Goal: Task Accomplishment & Management: Manage account settings

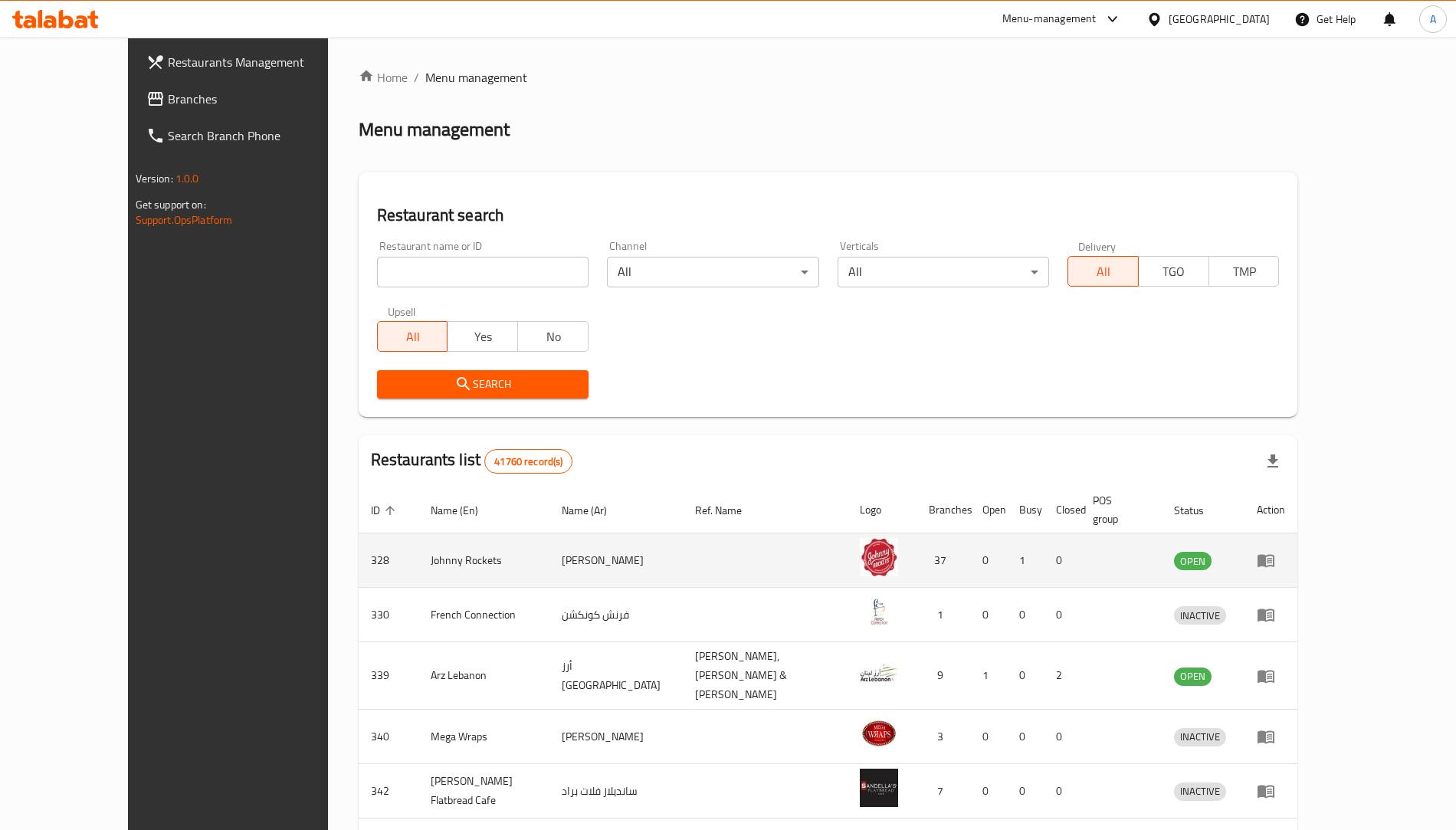
click at [1272, 558] on icon "enhanced table" at bounding box center [1269, 561] width 6 height 7
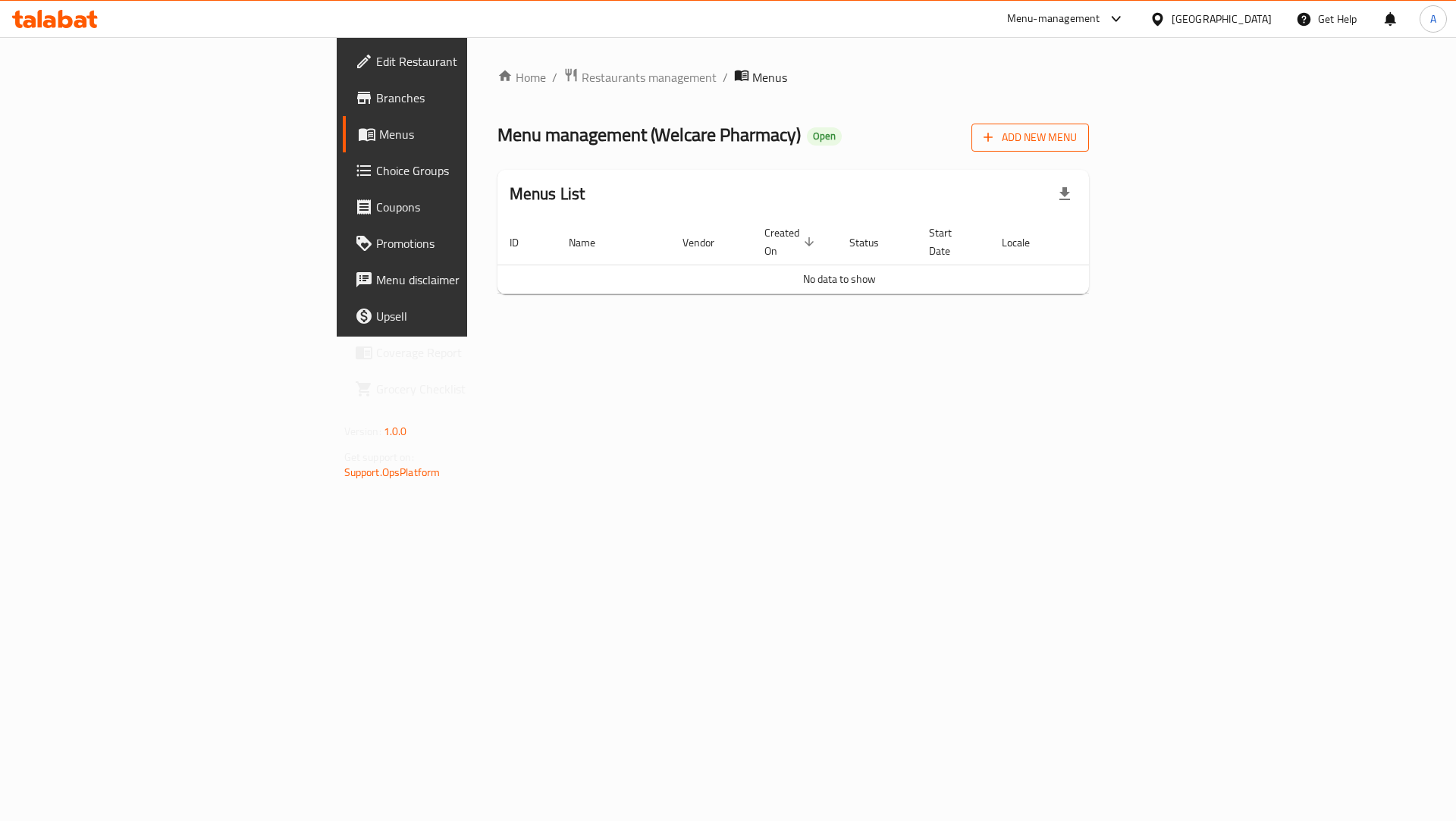
click at [1077, 142] on span "Add New Menu" at bounding box center [1030, 138] width 93 height 19
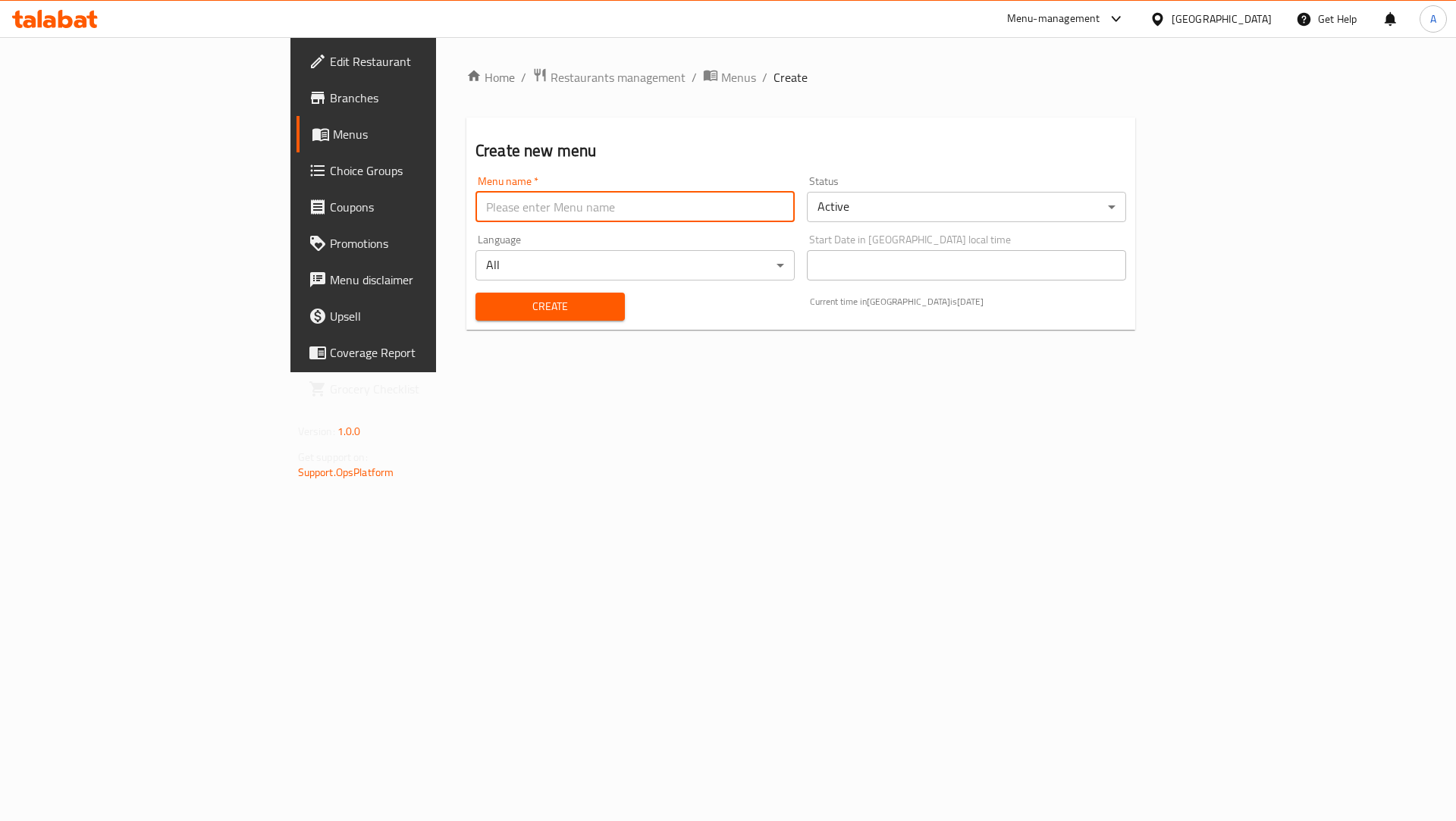
click at [475, 201] on input "text" at bounding box center [635, 207] width 319 height 31
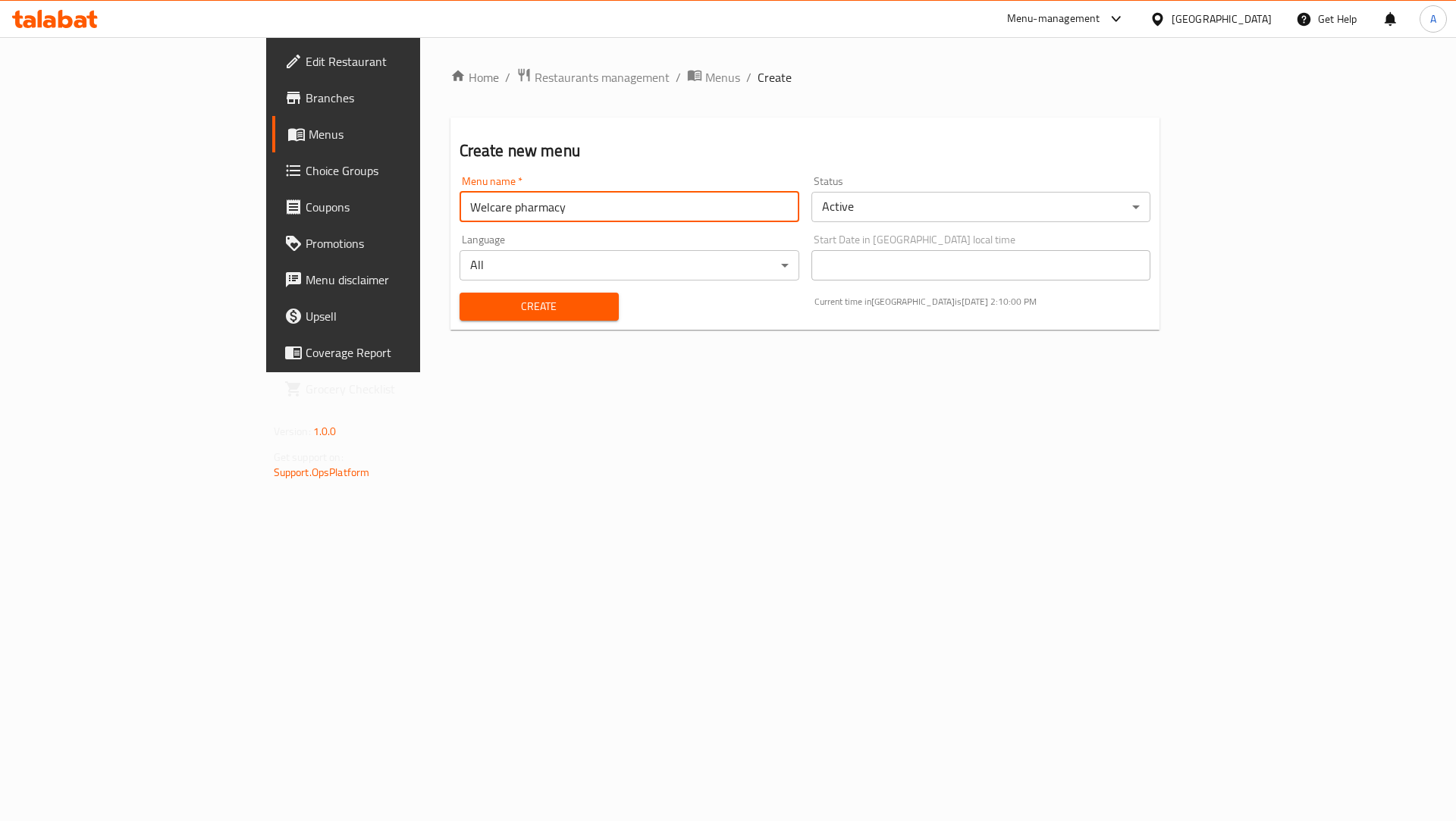
type input "Welcare pharmacy"
click at [516, 298] on span "Create" at bounding box center [539, 307] width 135 height 19
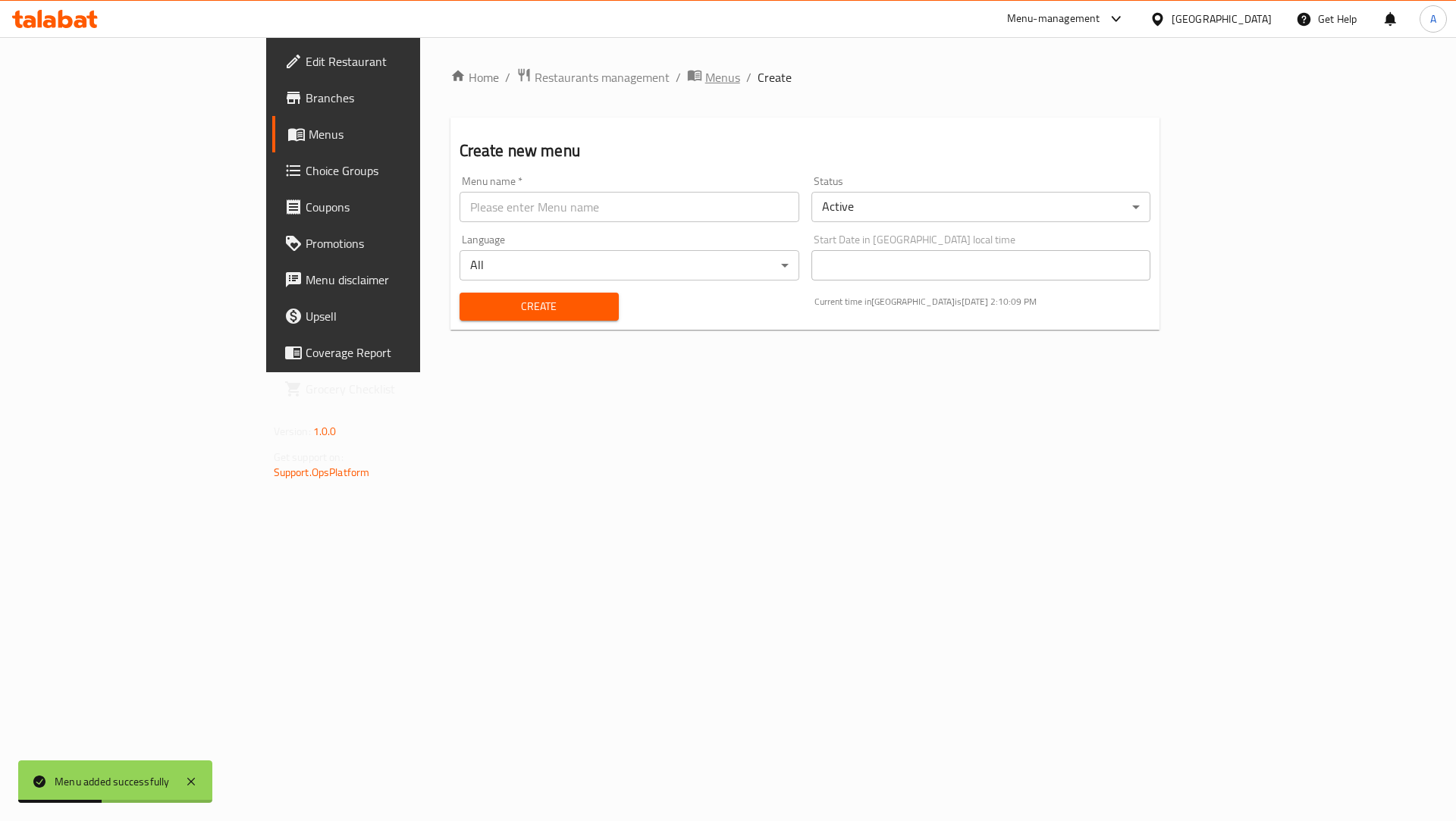
click at [705, 76] on span "Menus" at bounding box center [722, 77] width 35 height 18
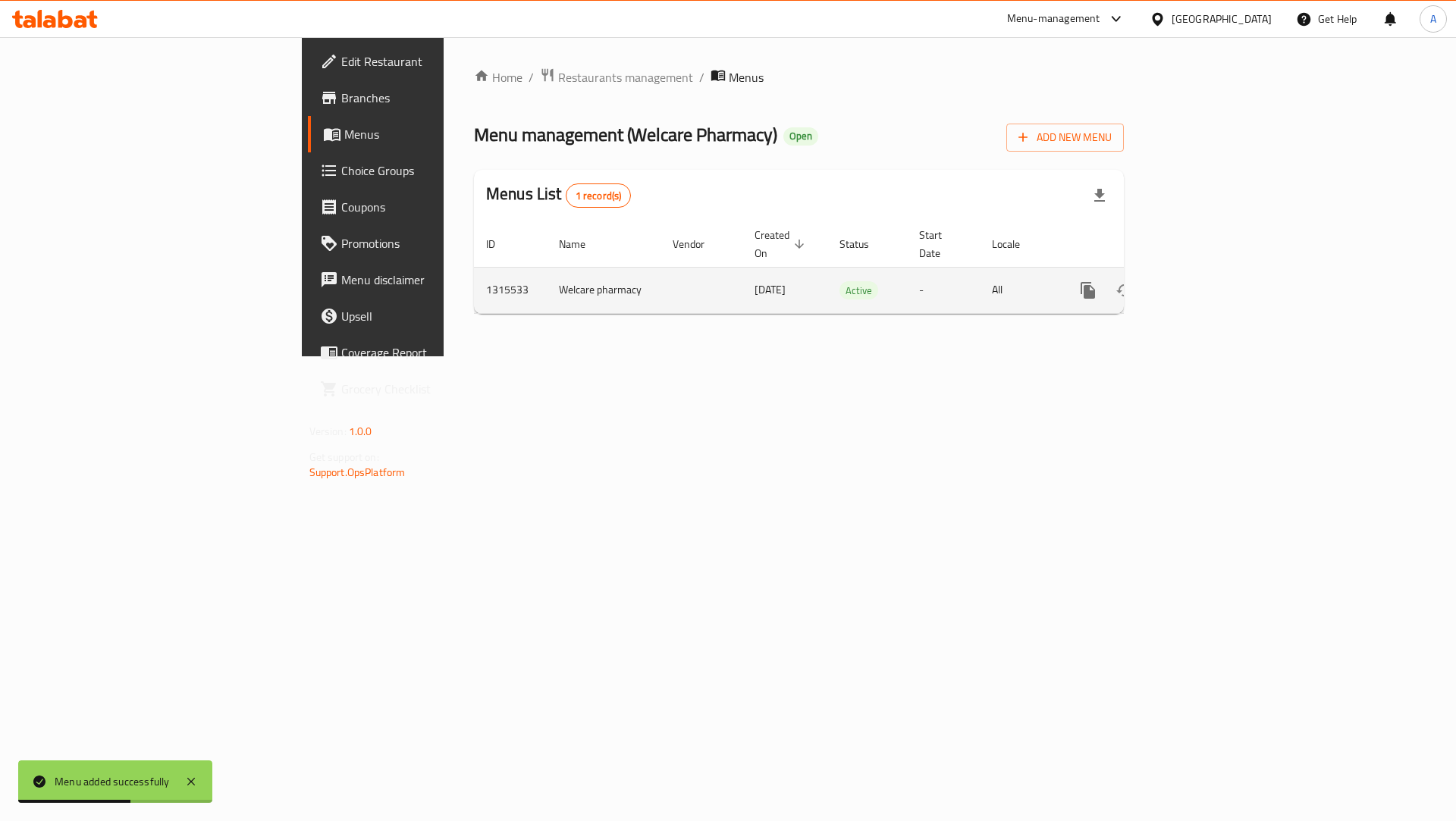
click at [1207, 281] on icon "enhanced table" at bounding box center [1197, 290] width 19 height 18
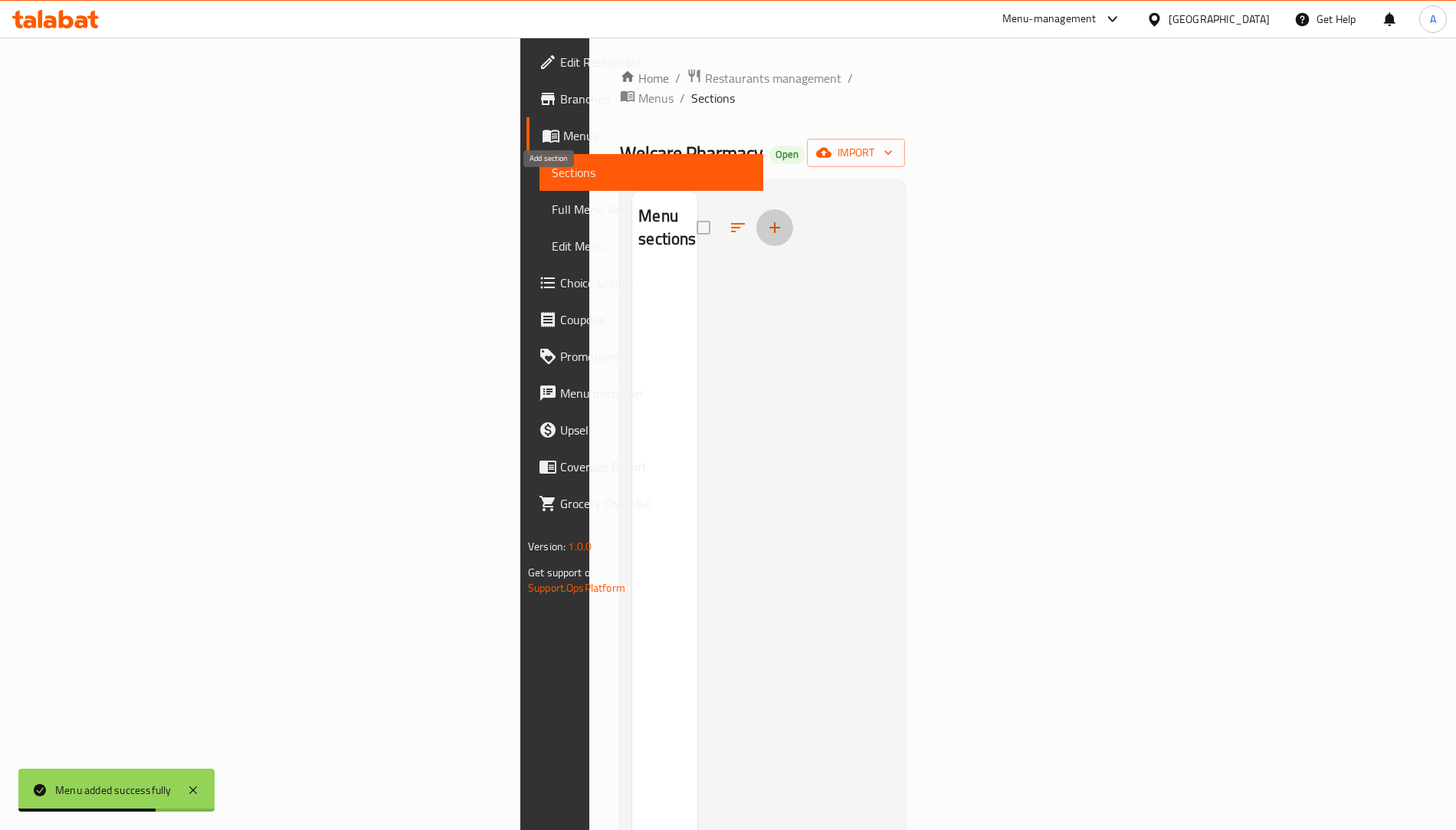
click at [766, 219] on icon "button" at bounding box center [775, 228] width 19 height 19
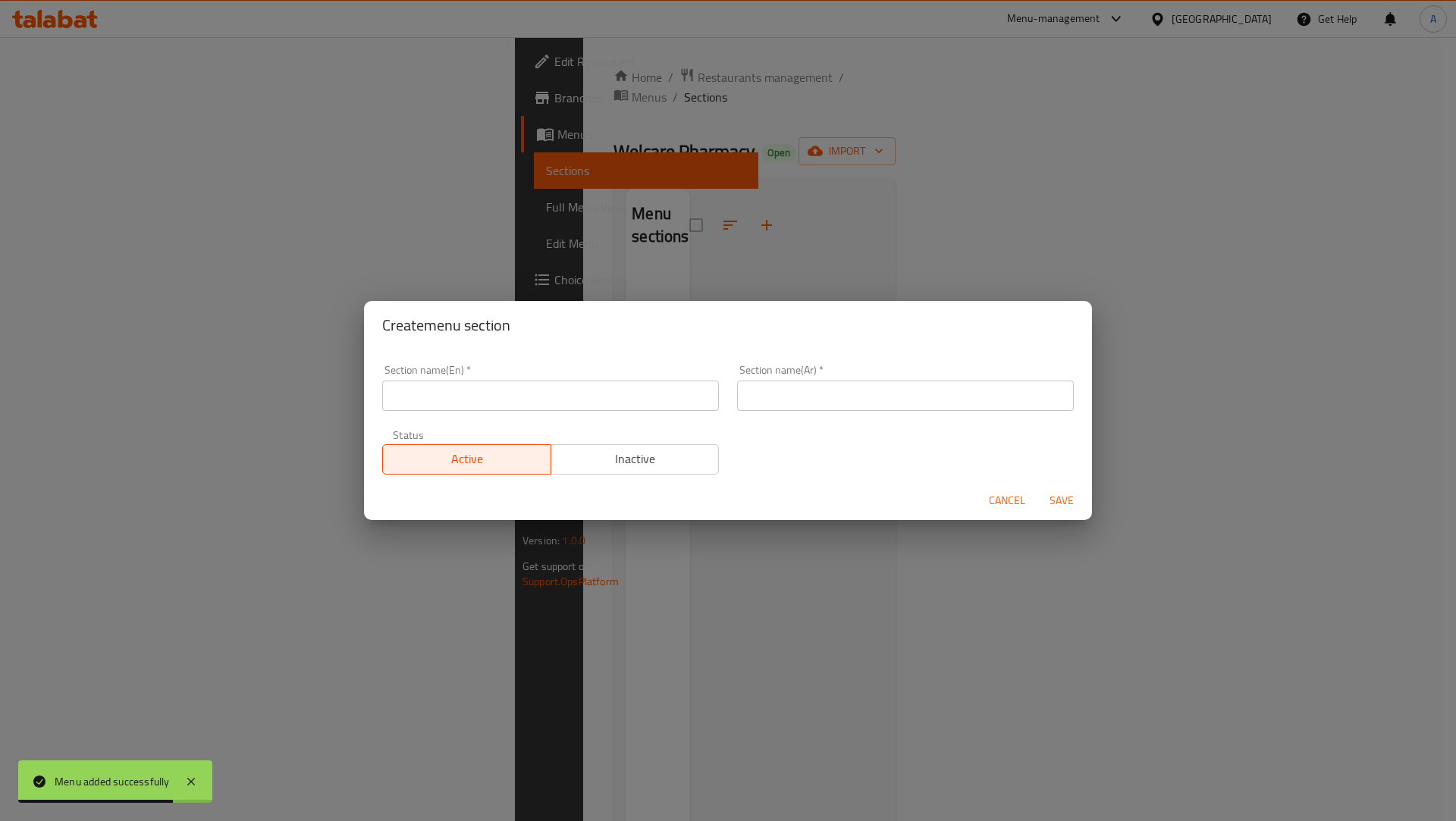
click at [470, 404] on input "text" at bounding box center [550, 396] width 337 height 31
type input "test"
click at [795, 413] on div "Section name(Ar)   * Section name(Ar) *" at bounding box center [905, 388] width 355 height 64
click at [795, 404] on input "text" at bounding box center [905, 396] width 337 height 31
type input "فحص"
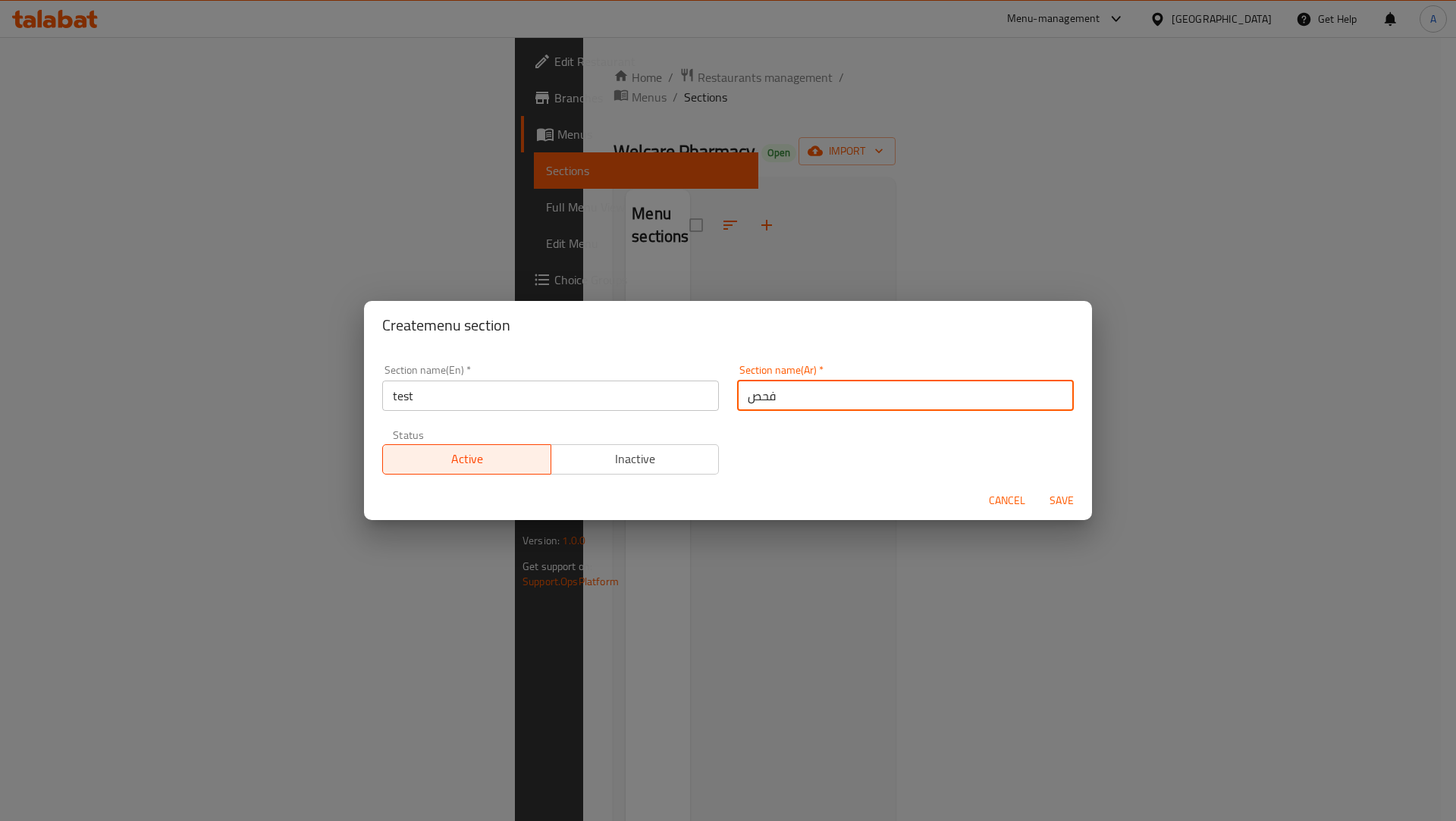
click at [1067, 496] on span "Save" at bounding box center [1061, 501] width 36 height 19
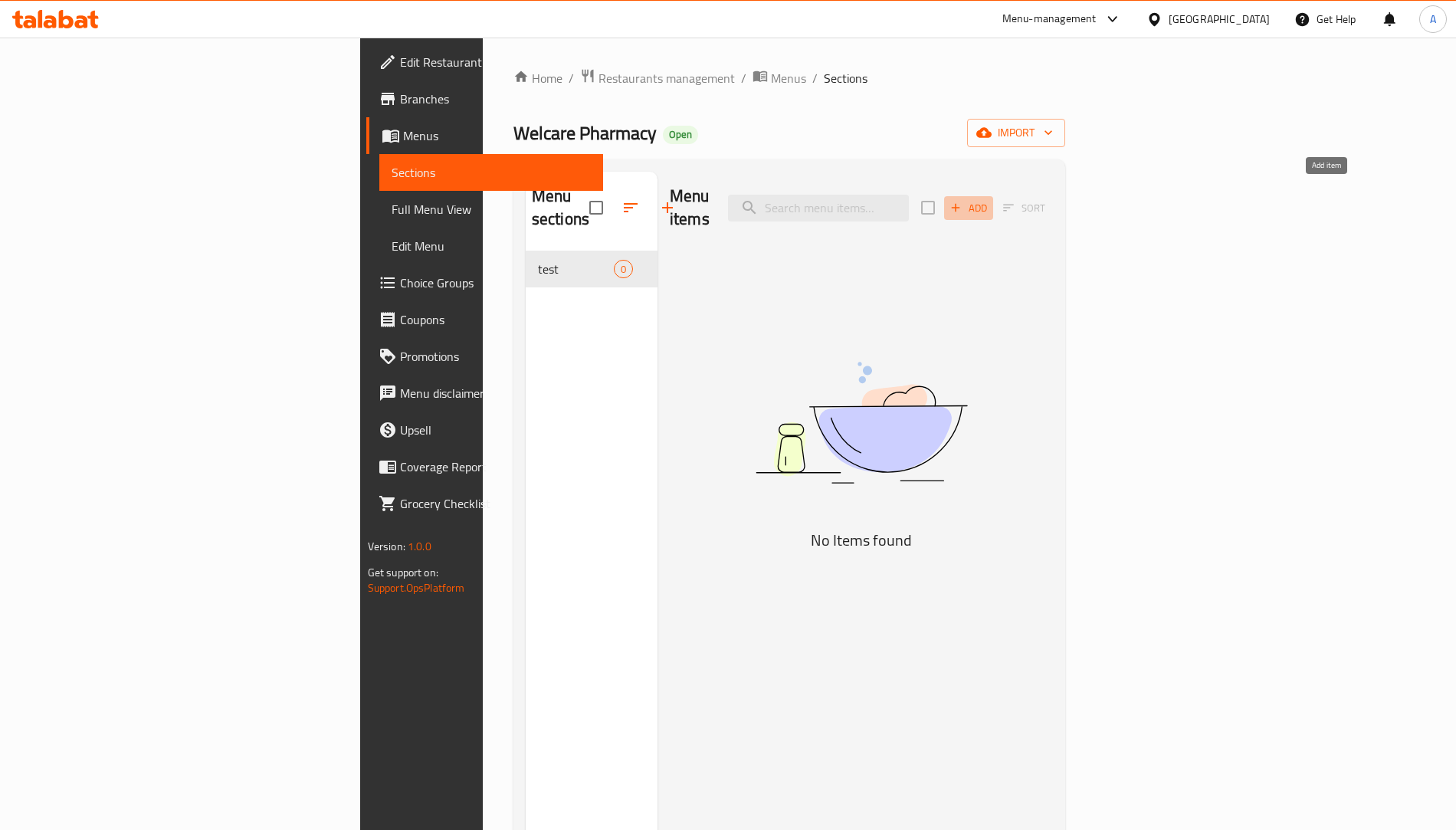
click at [993, 196] on button "Add" at bounding box center [968, 207] width 49 height 24
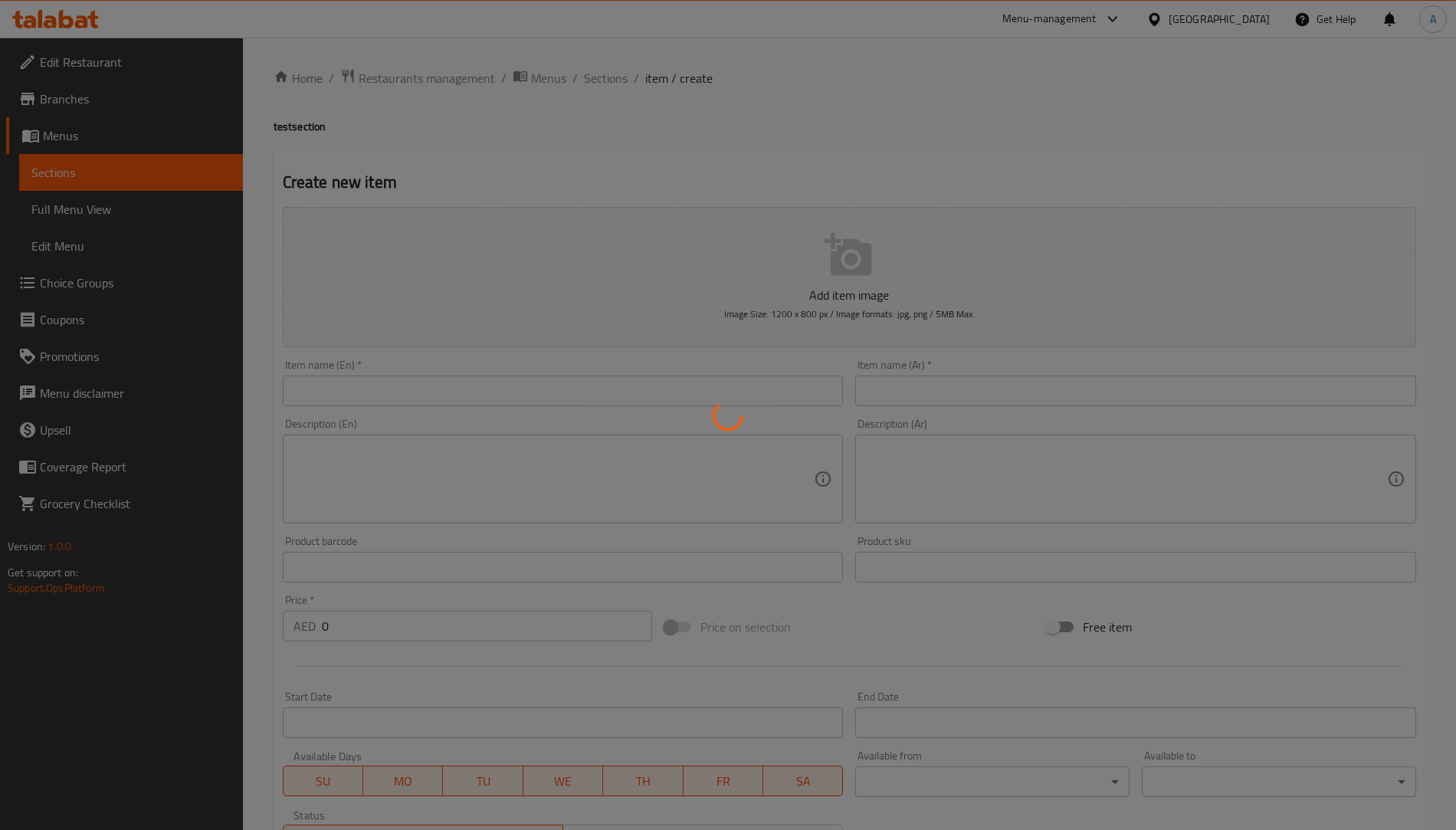
click at [427, 390] on div at bounding box center [728, 415] width 1456 height 830
click at [428, 390] on div at bounding box center [728, 415] width 1456 height 830
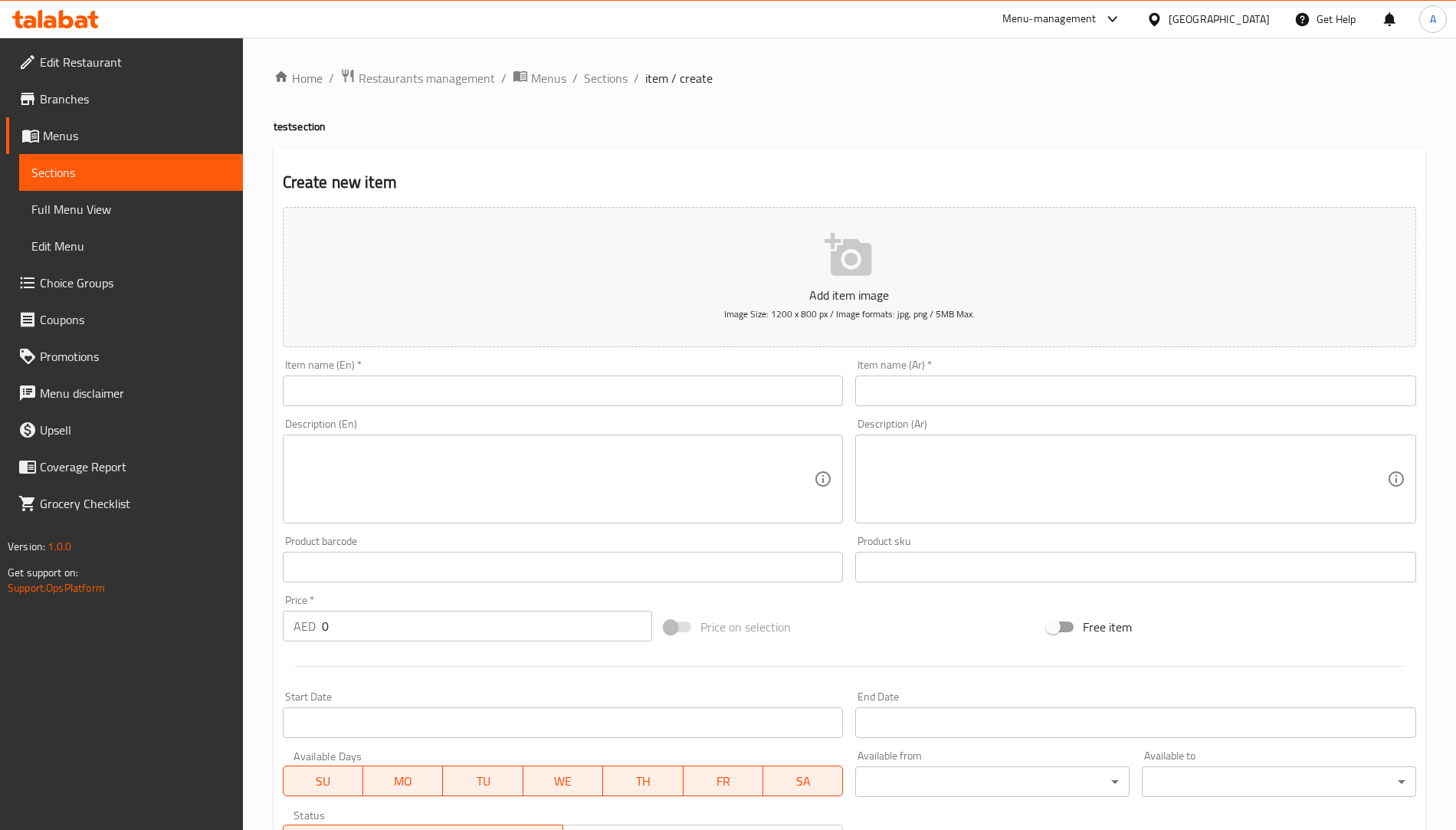
click at [428, 389] on input "text" at bounding box center [563, 391] width 561 height 31
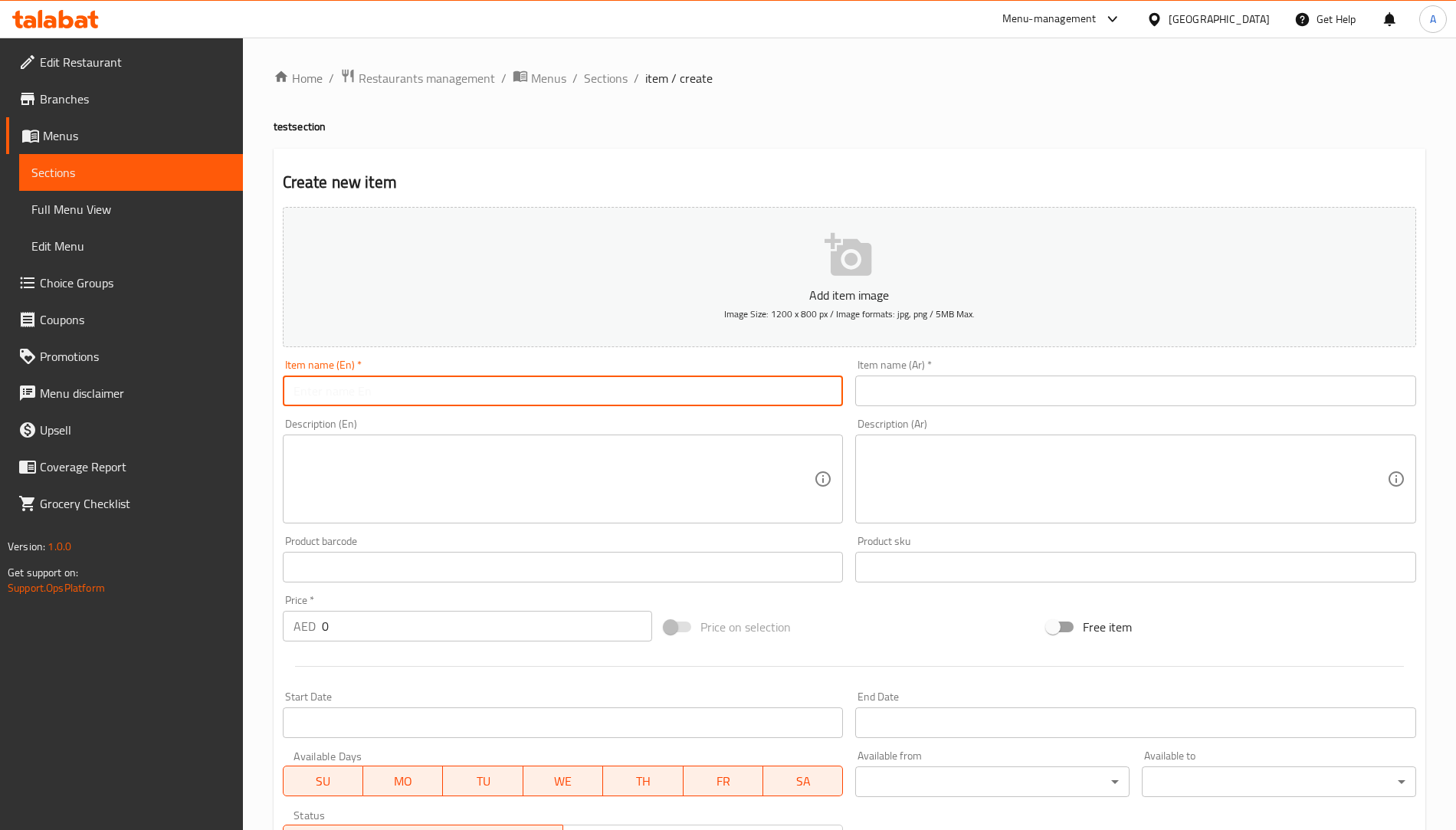
type input "test"
click at [886, 385] on input "text" at bounding box center [1136, 391] width 561 height 31
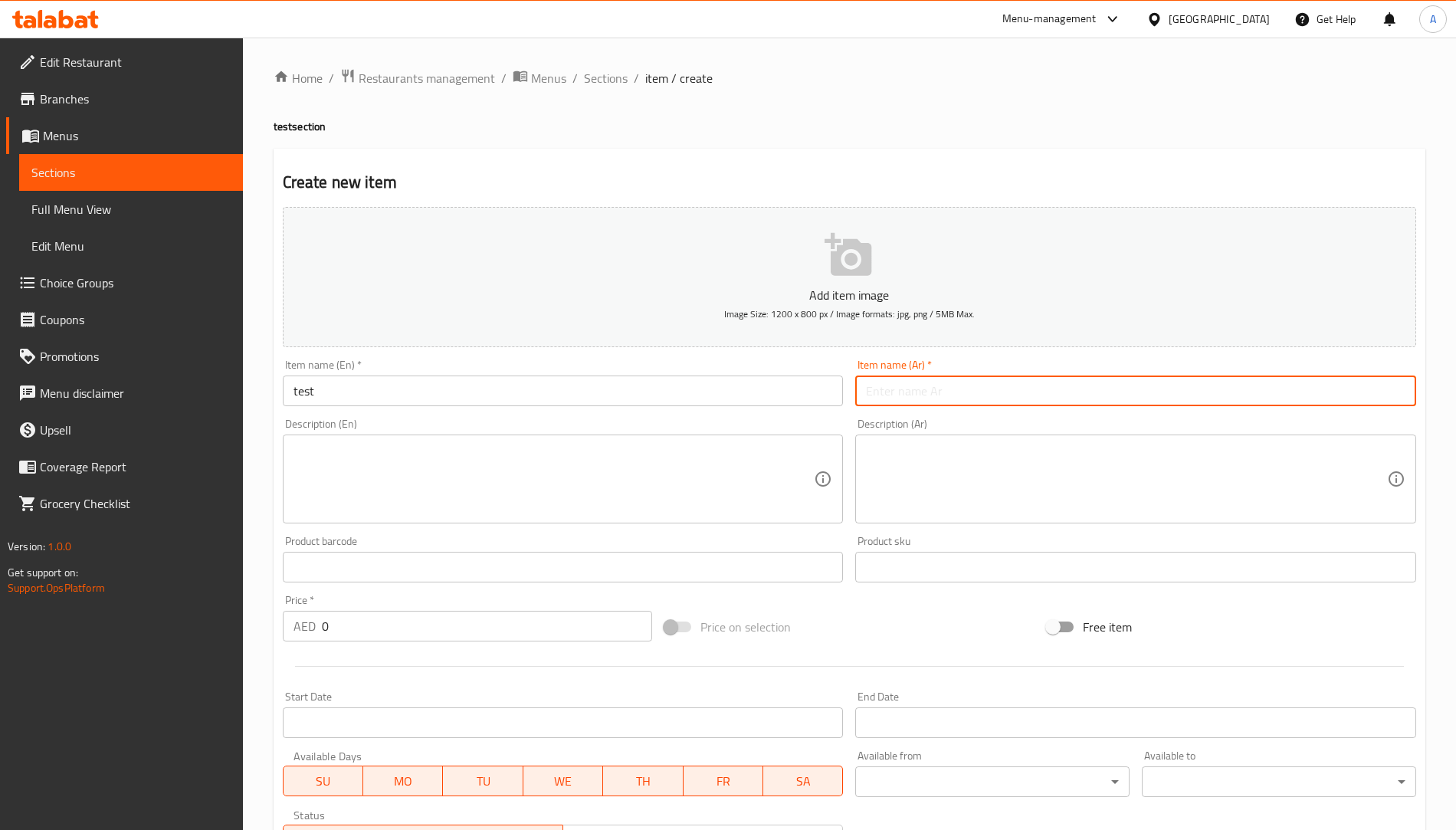
type input "فحص"
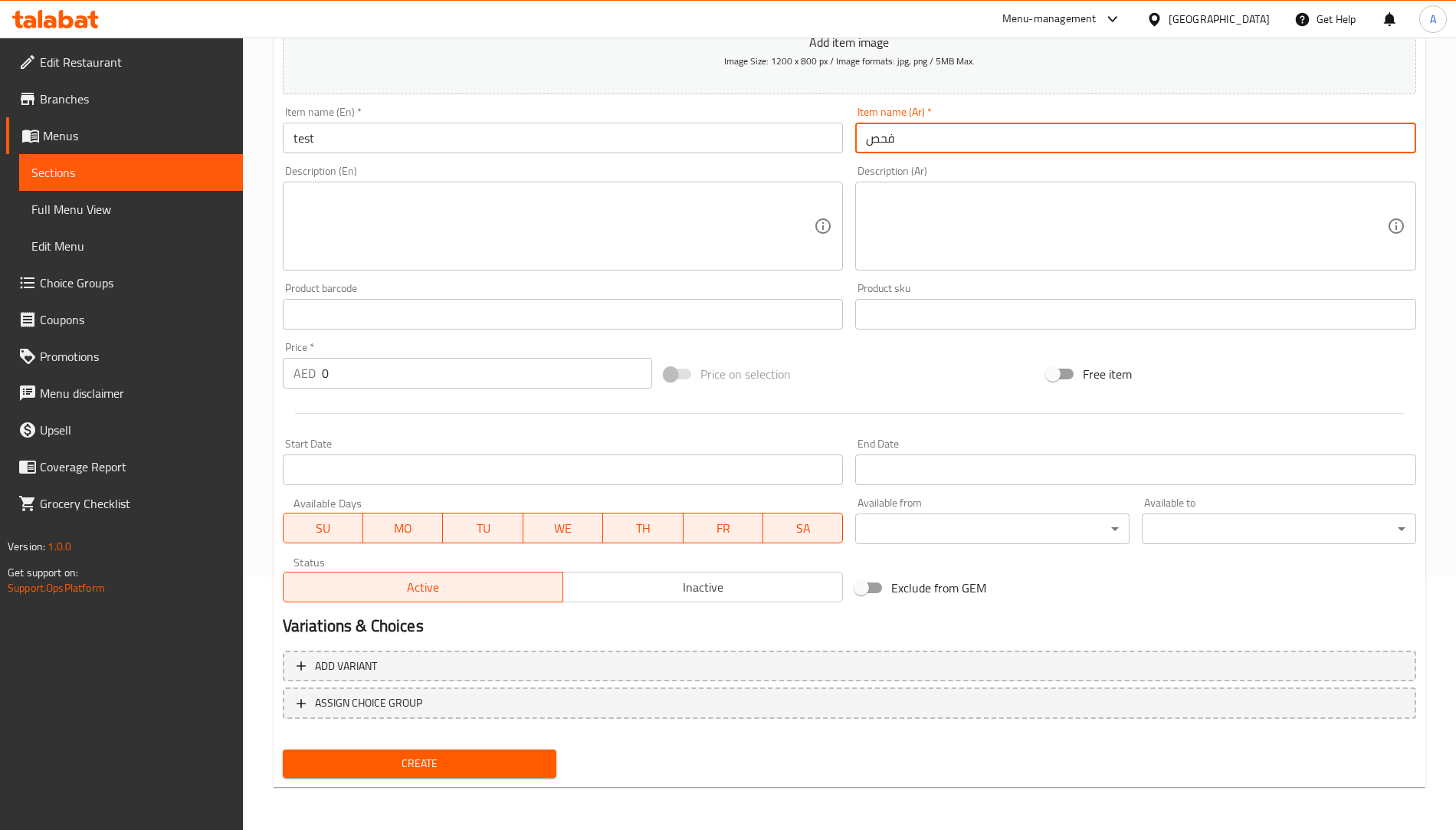
click at [384, 743] on div "Create" at bounding box center [419, 763] width 287 height 41
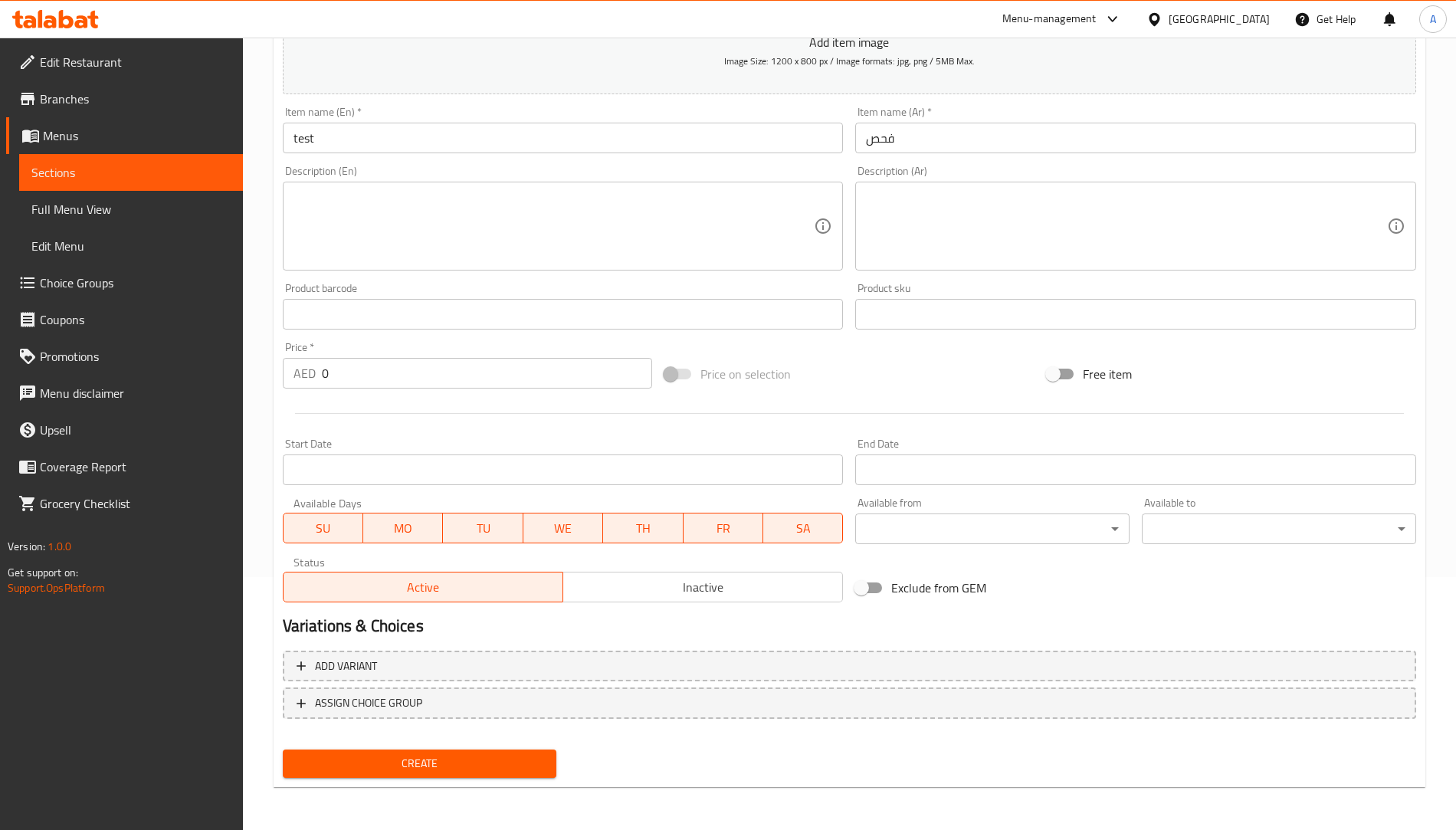
click at [384, 750] on button "Create" at bounding box center [419, 763] width 274 height 28
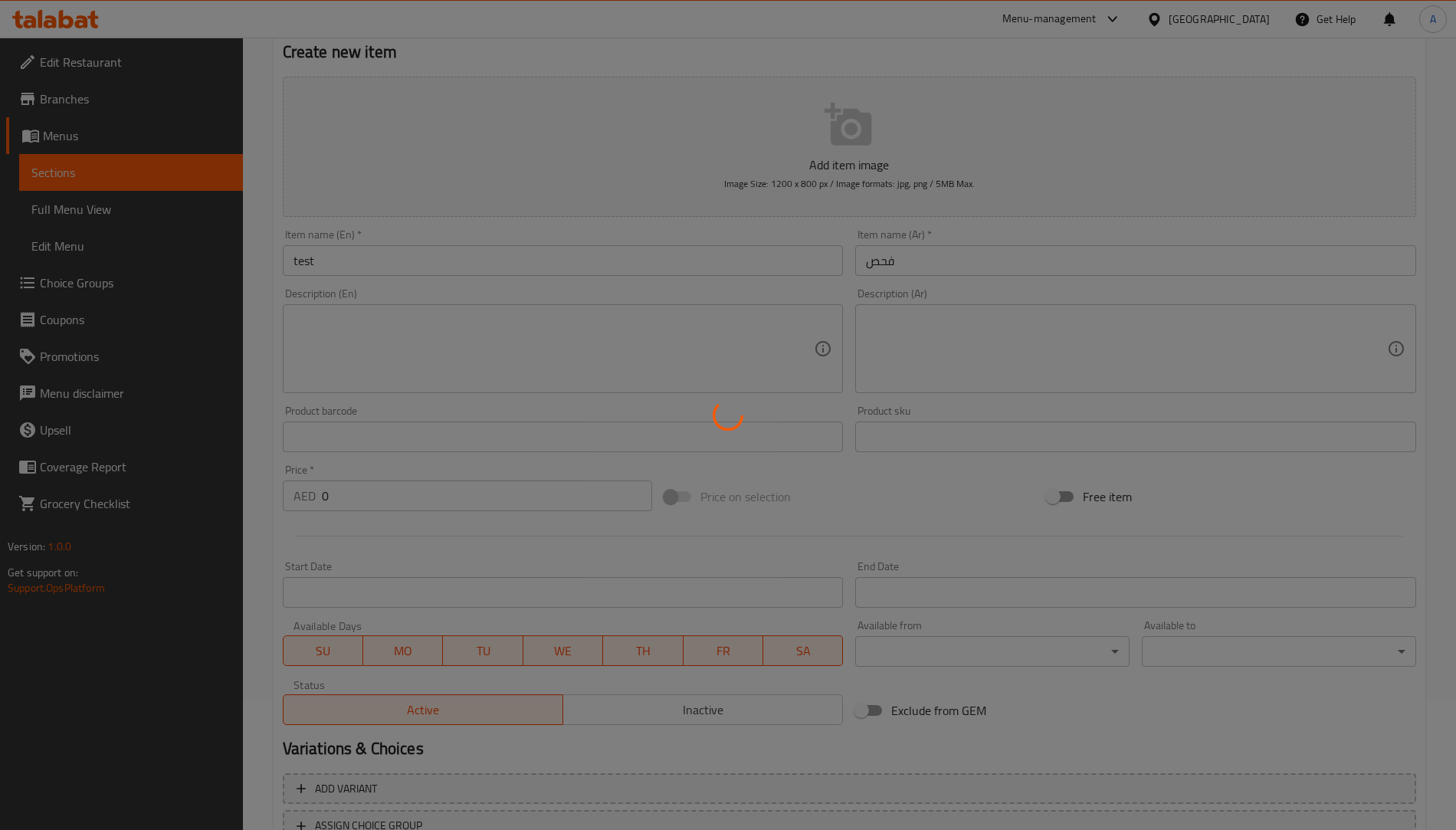
scroll to position [0, 0]
